Goal: Task Accomplishment & Management: Manage account settings

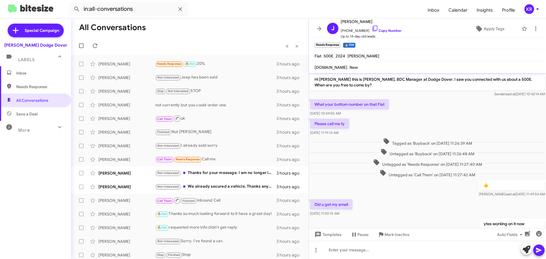
scroll to position [65, 0]
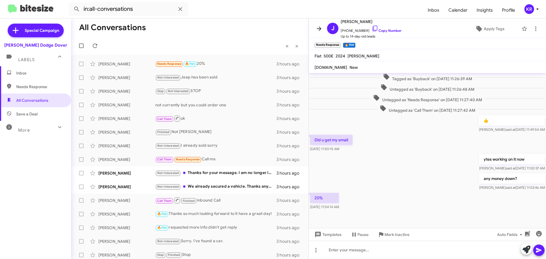
click at [321, 26] on icon at bounding box center [319, 28] width 7 height 7
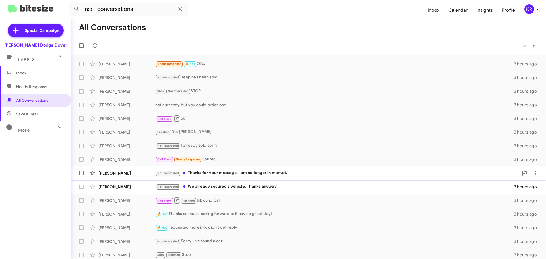
click at [233, 178] on div "[PERSON_NAME] Not-Interested Thanks for your message. I am no longer in market.…" at bounding box center [309, 173] width 466 height 11
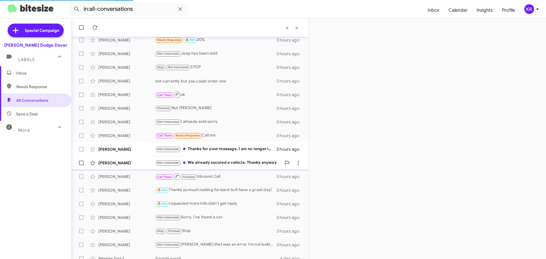
scroll to position [30, 0]
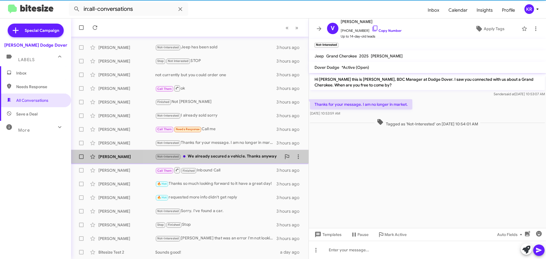
click at [221, 157] on div "Not-Interested We already secured a vehicle. Thanks anyway" at bounding box center [218, 156] width 126 height 7
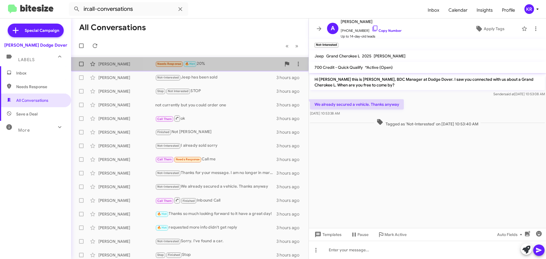
click at [226, 62] on div "Needs Response 🔥 Hot 20%" at bounding box center [218, 64] width 126 height 7
